Goal: Task Accomplishment & Management: Complete application form

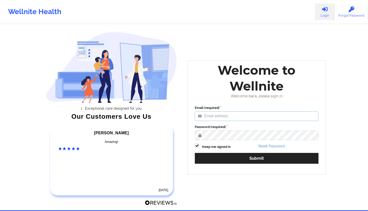
click at [214, 116] on input "Email (required)" at bounding box center [257, 116] width 124 height 10
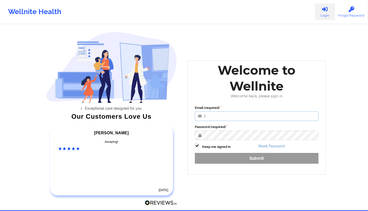
type input "[DOMAIN_NAME][EMAIL_ADDRESS][DOMAIN_NAME]"
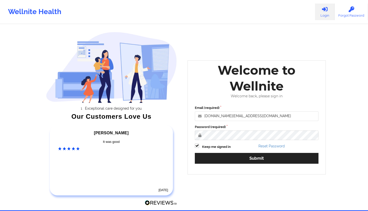
click at [312, 125] on label "Password (required)" at bounding box center [257, 126] width 124 height 5
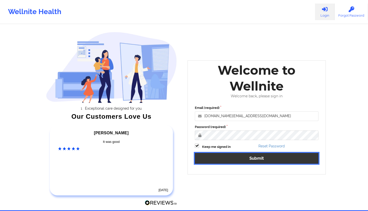
click at [256, 156] on button "Submit" at bounding box center [257, 158] width 124 height 11
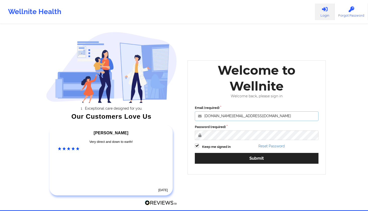
click at [216, 115] on input "[DOMAIN_NAME][EMAIL_ADDRESS][DOMAIN_NAME]" at bounding box center [257, 116] width 124 height 10
